Goal: Task Accomplishment & Management: Use online tool/utility

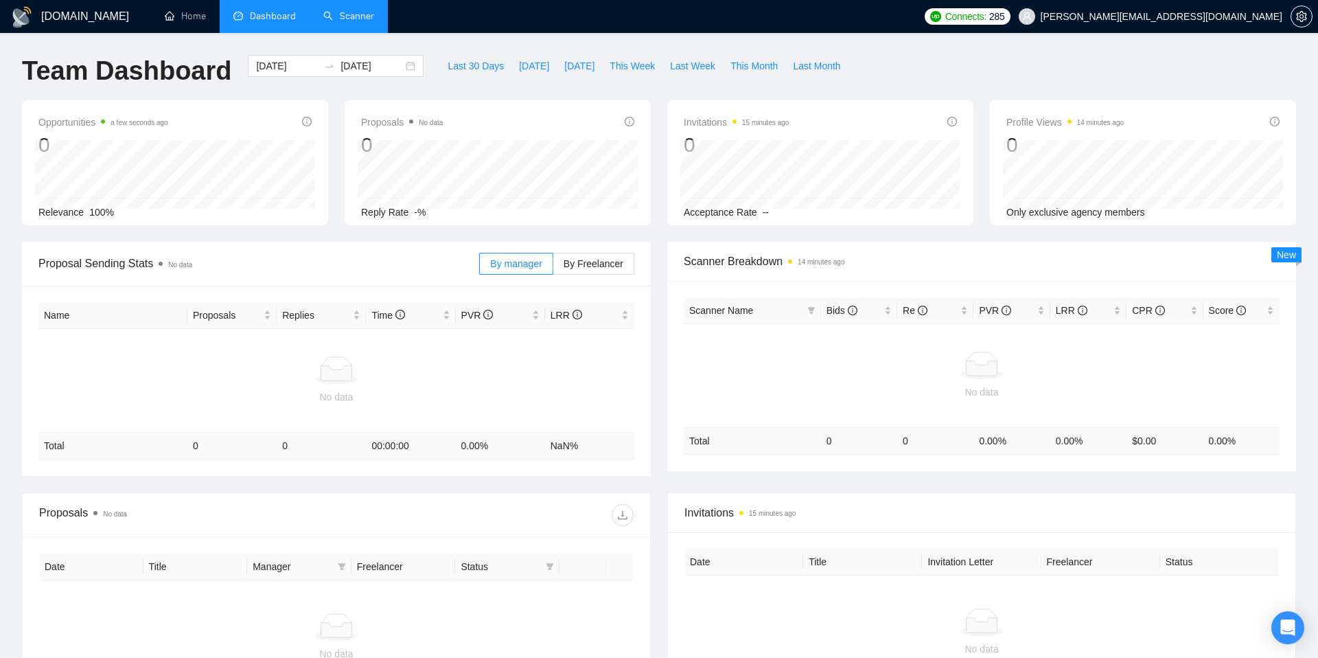
click at [336, 12] on link "Scanner" at bounding box center [348, 16] width 51 height 12
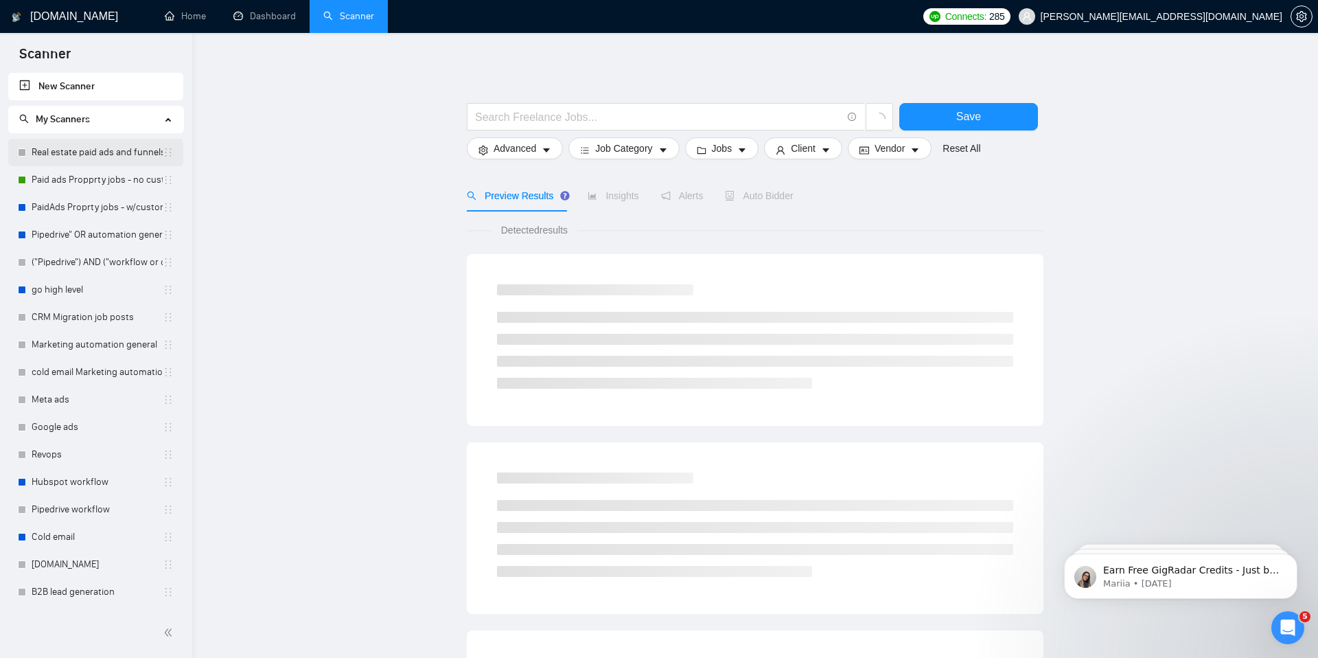
click at [86, 152] on link "Real estate paid ads and funnels" at bounding box center [97, 152] width 131 height 27
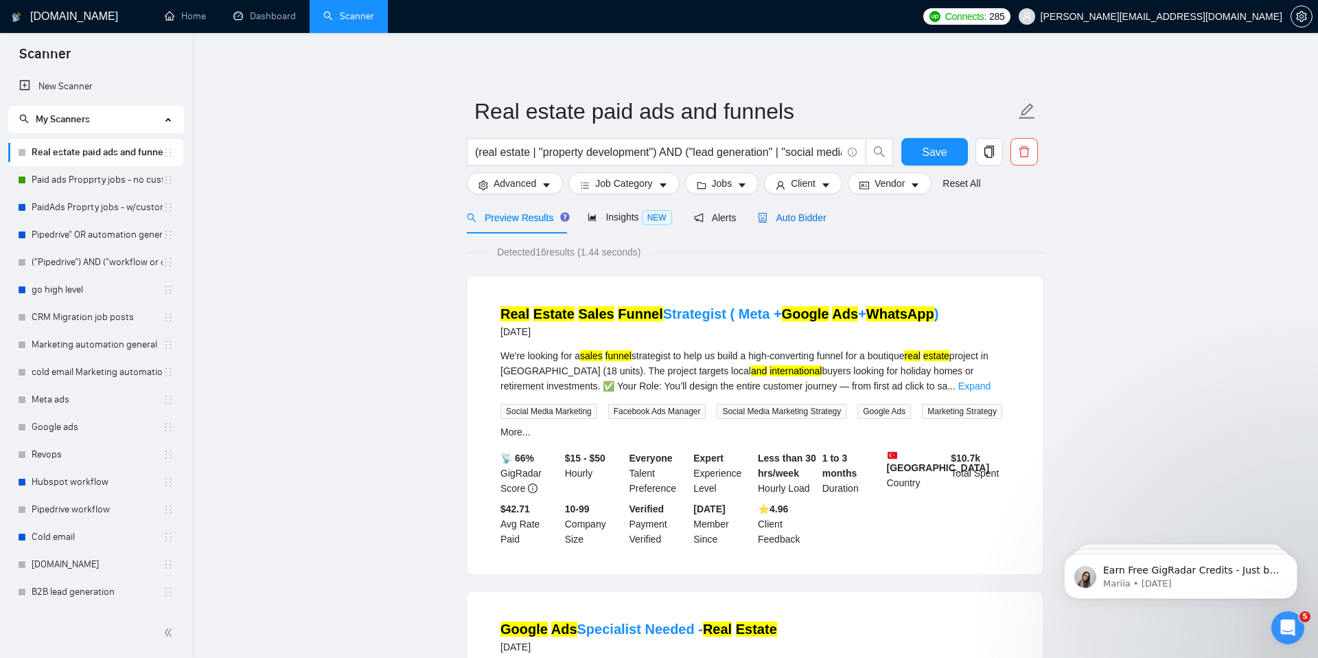
click at [805, 222] on span "Auto Bidder" at bounding box center [792, 217] width 68 height 11
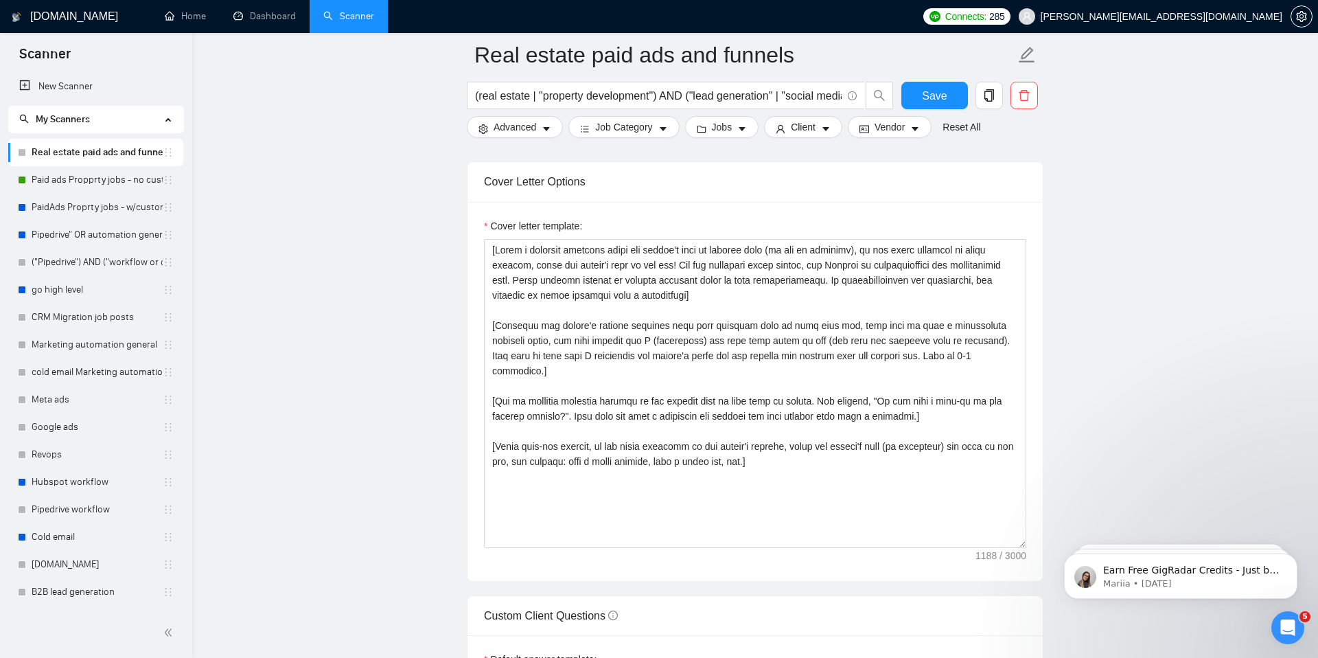
scroll to position [1419, 0]
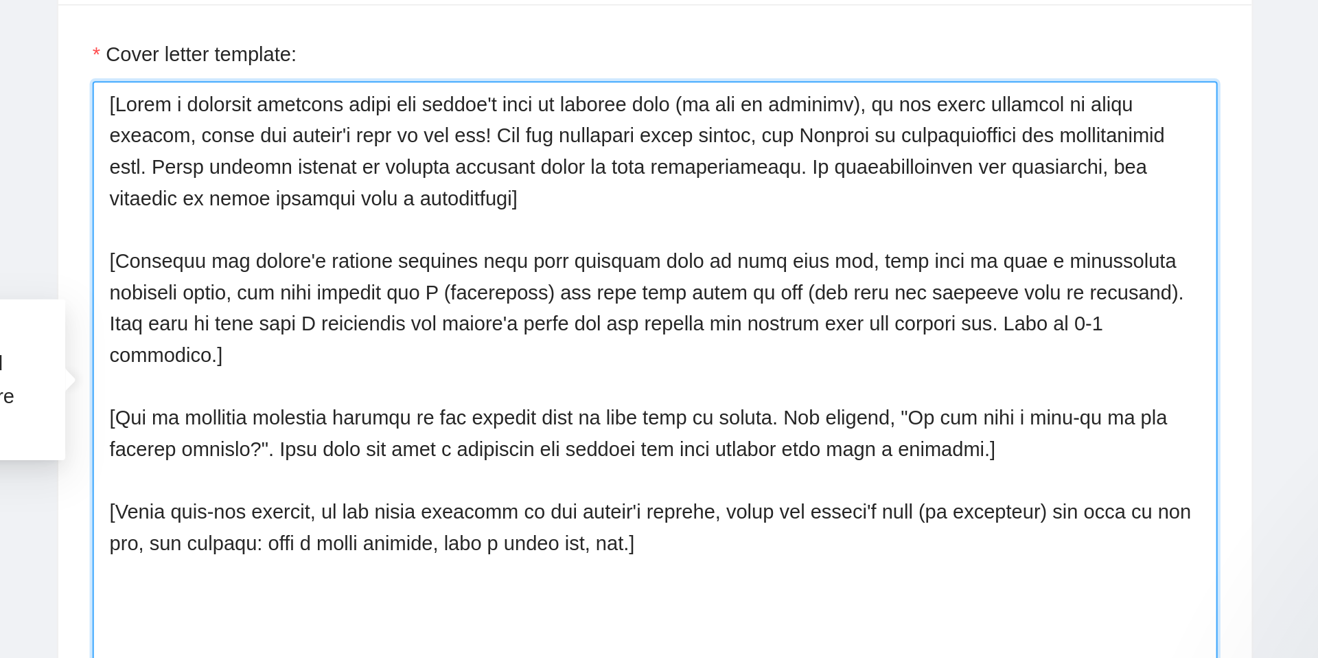
drag, startPoint x: 649, startPoint y: 324, endPoint x: 671, endPoint y: 352, distance: 35.3
click at [671, 352] on textarea "Cover letter template:" at bounding box center [755, 390] width 542 height 309
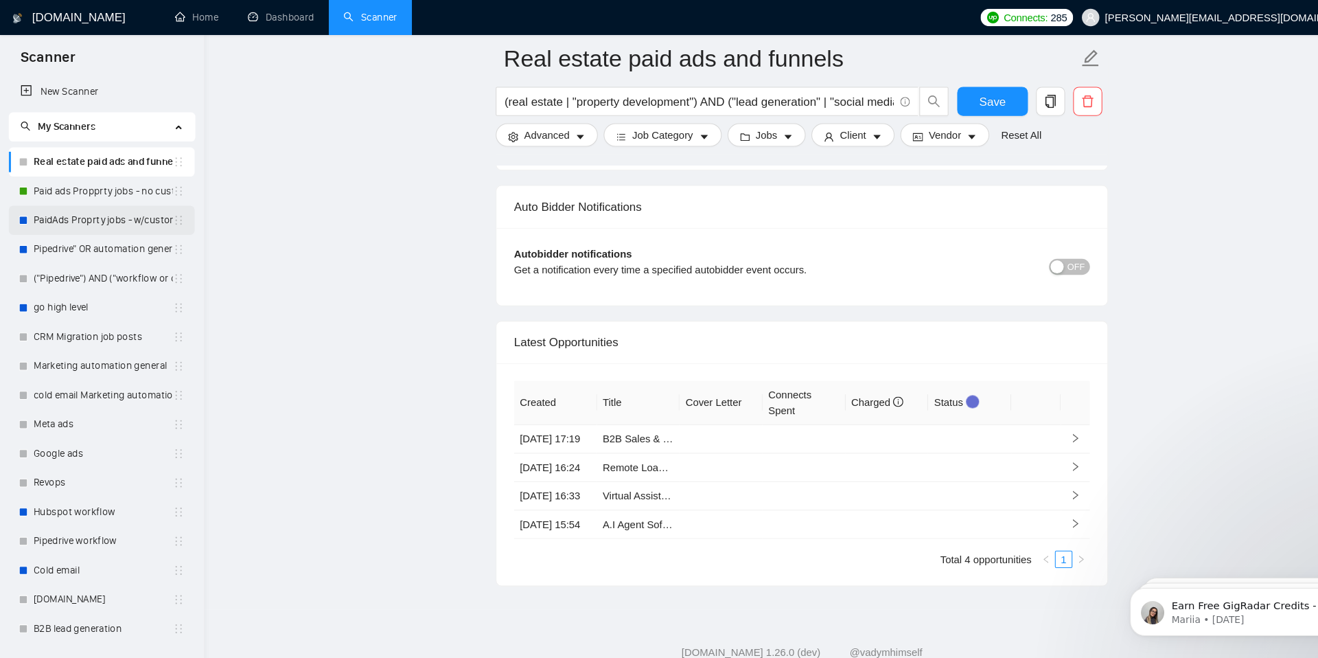
scroll to position [3139, 0]
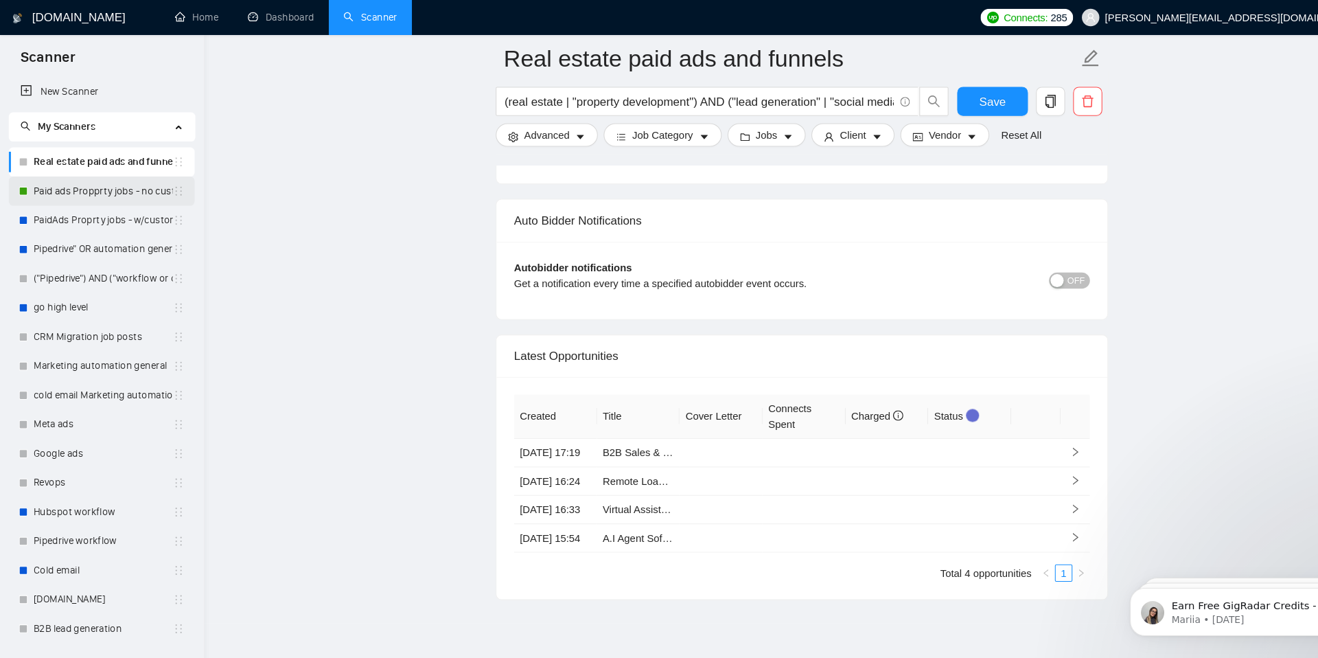
click at [100, 177] on link "Paid ads Propprty jobs - no custom questions" at bounding box center [97, 179] width 131 height 27
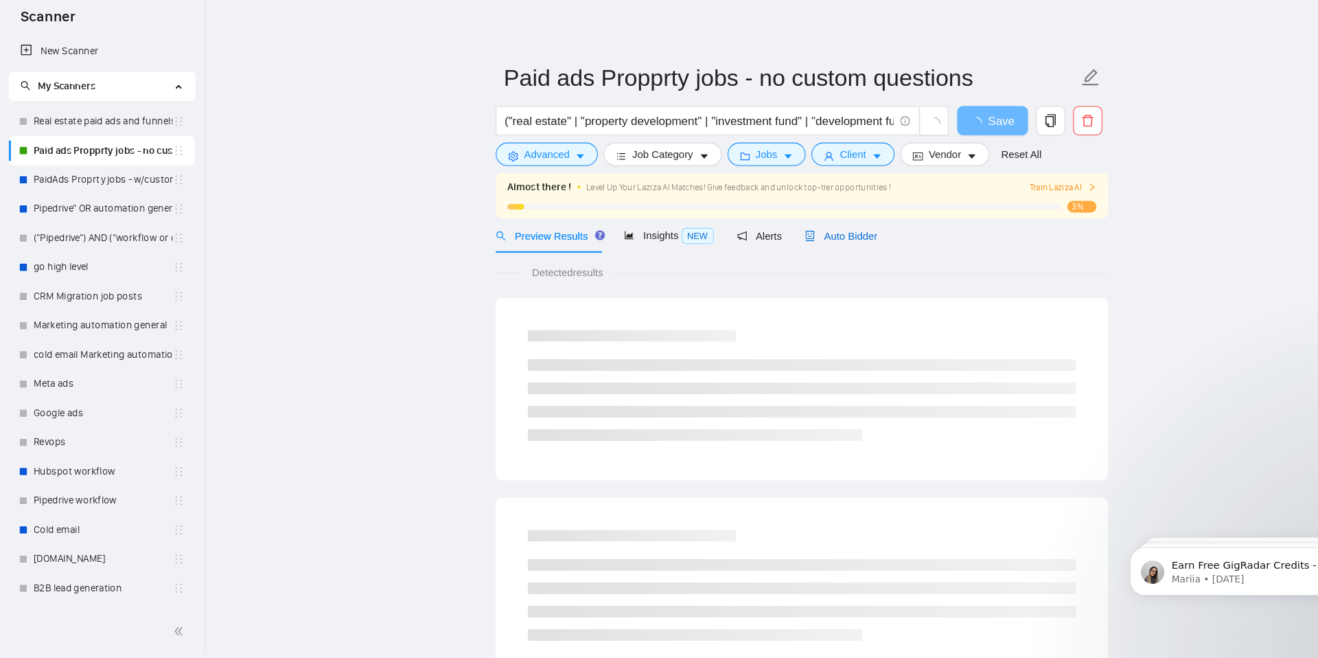
click at [806, 260] on span "Auto Bidder" at bounding box center [792, 260] width 68 height 11
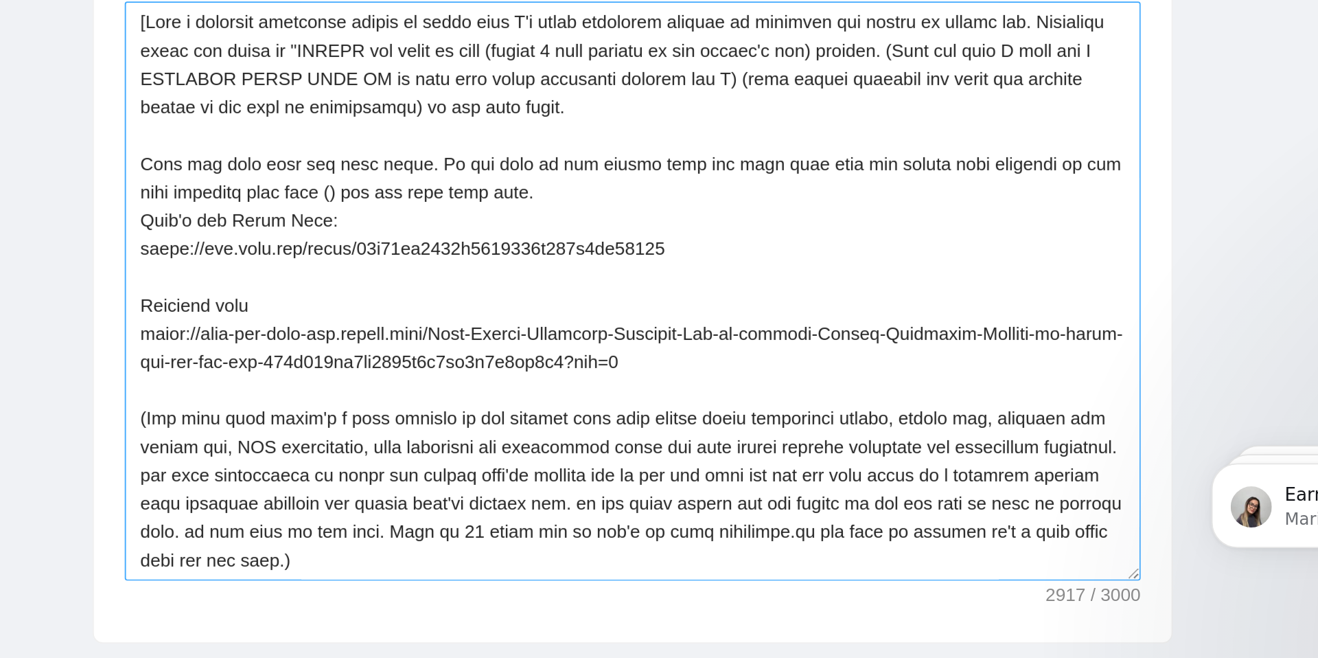
scroll to position [1467, 0]
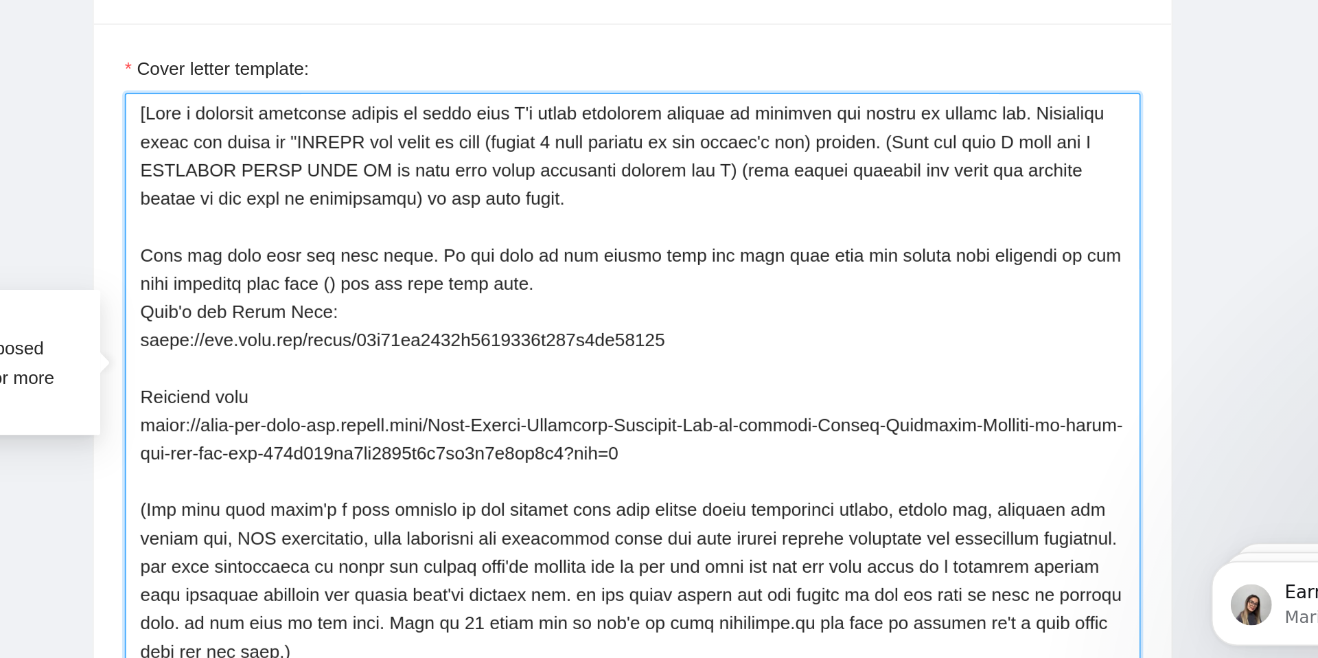
drag, startPoint x: 502, startPoint y: 438, endPoint x: 712, endPoint y: 455, distance: 210.7
click at [712, 455] on textarea "Cover letter template:" at bounding box center [755, 457] width 542 height 309
click at [630, 355] on textarea "Cover letter template:" at bounding box center [755, 457] width 542 height 309
drag, startPoint x: 558, startPoint y: 341, endPoint x: 704, endPoint y: 341, distance: 145.6
click at [704, 341] on textarea "Cover letter template:" at bounding box center [755, 457] width 542 height 309
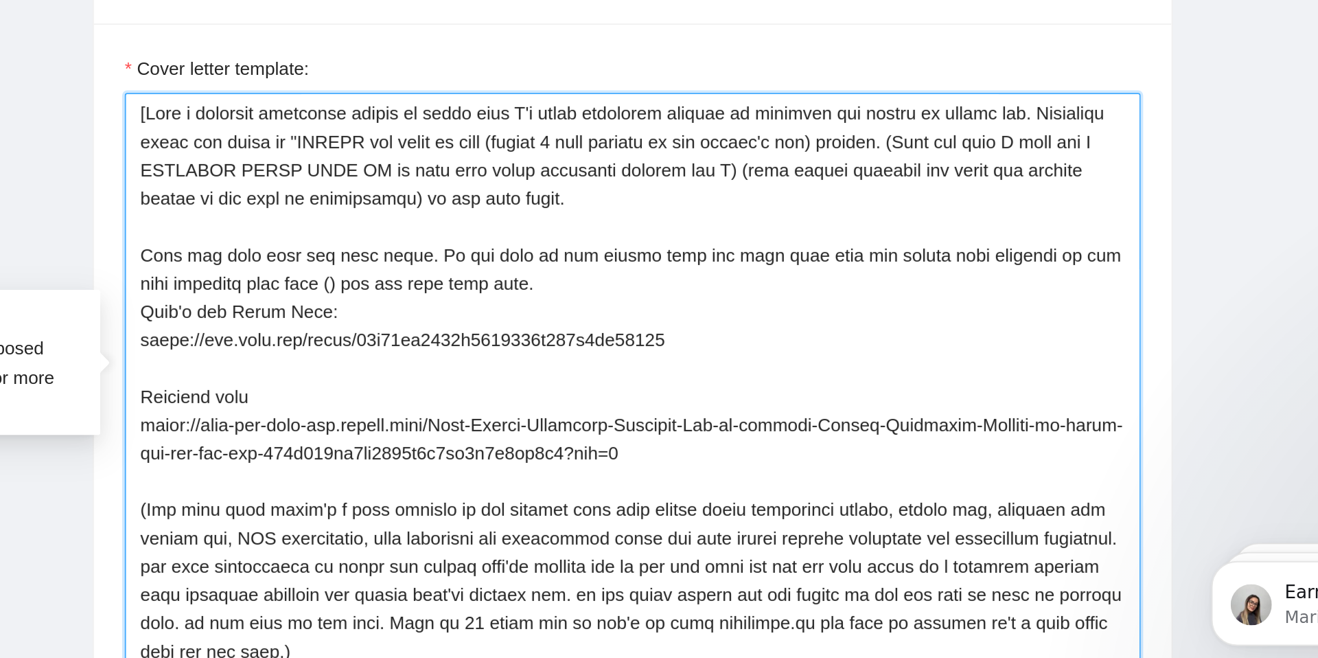
drag, startPoint x: 548, startPoint y: 439, endPoint x: 733, endPoint y: 443, distance: 184.7
click at [733, 443] on textarea "Cover letter template:" at bounding box center [755, 457] width 542 height 309
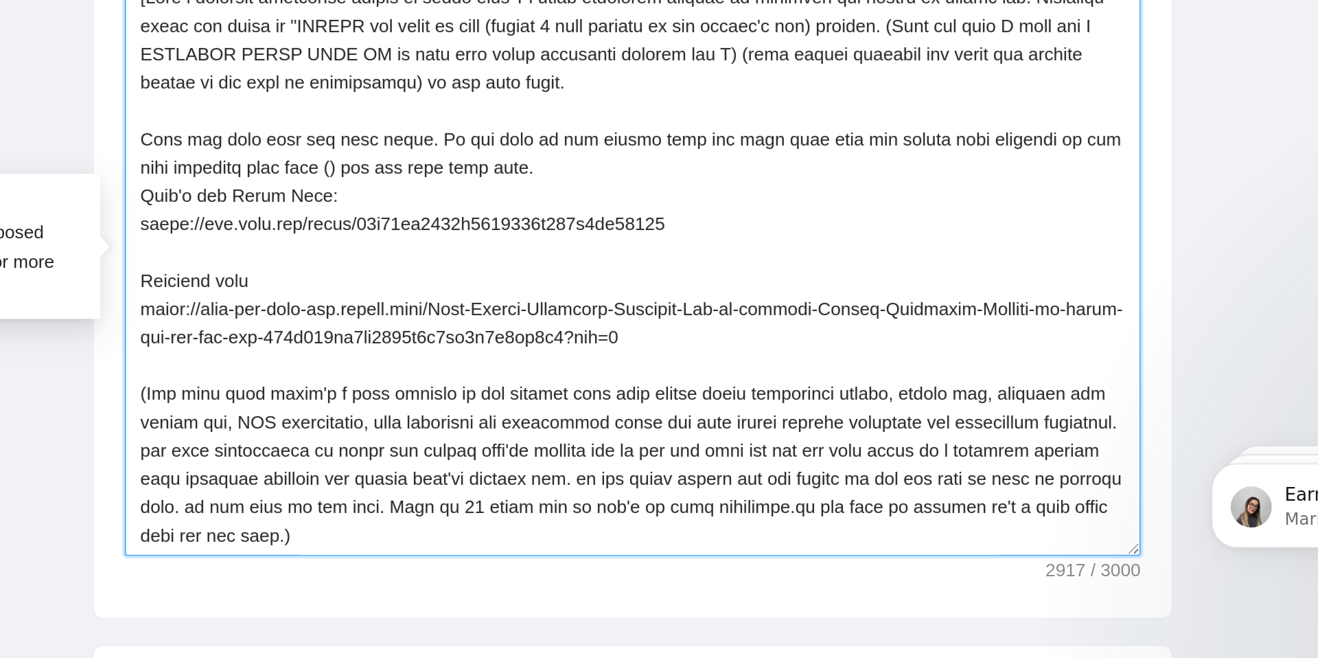
scroll to position [1488, 0]
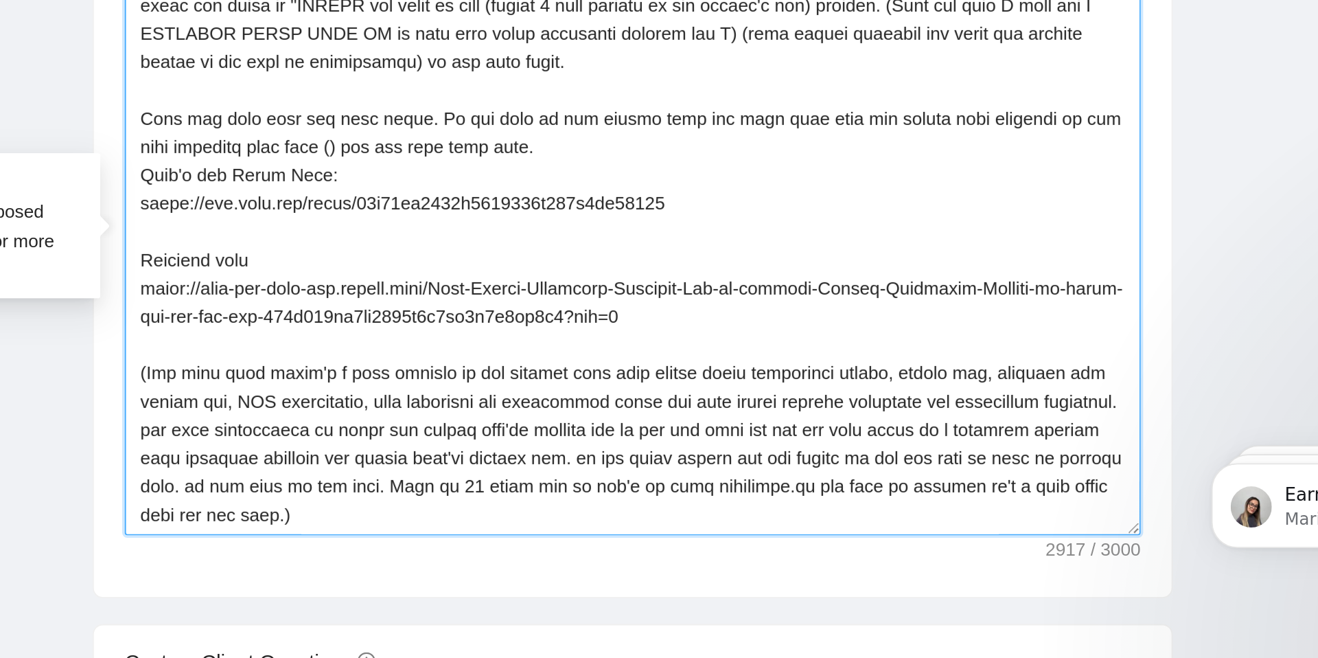
click at [643, 463] on textarea "Cover letter template:" at bounding box center [755, 437] width 542 height 309
